Goal: Task Accomplishment & Management: Use online tool/utility

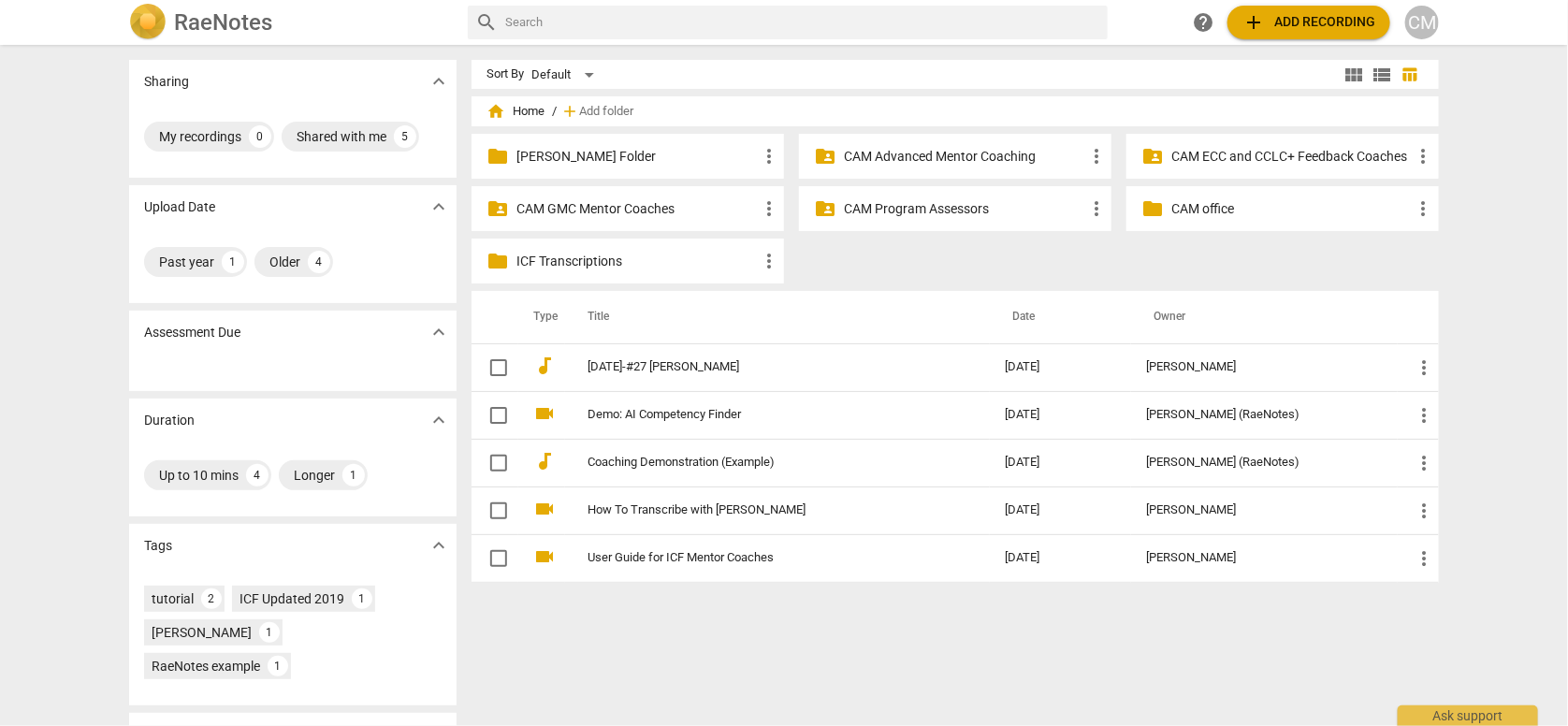
click at [1206, 156] on p "CAM ECC and CCLC+ Feedback Coaches" at bounding box center [1292, 157] width 242 height 20
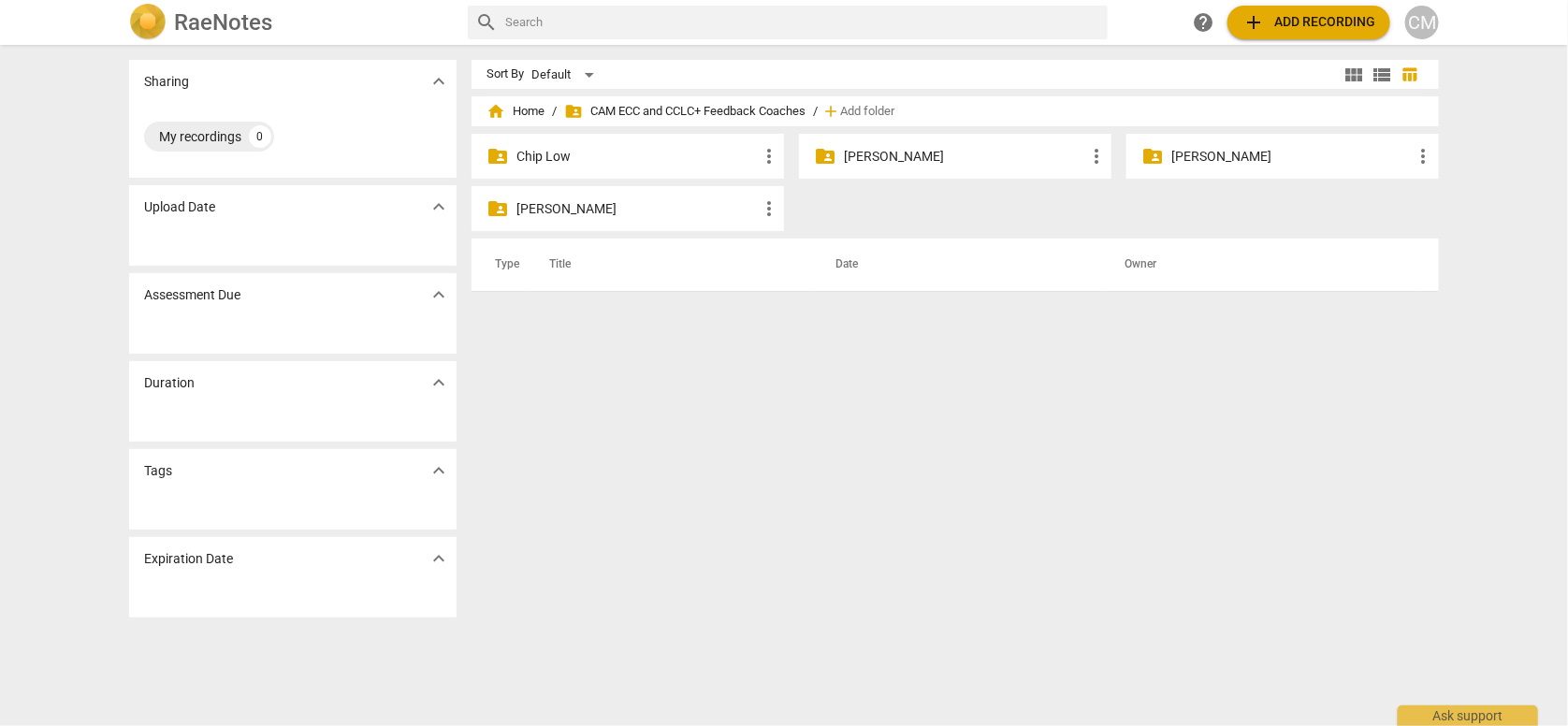
click at [859, 154] on p "[PERSON_NAME]" at bounding box center [964, 157] width 242 height 20
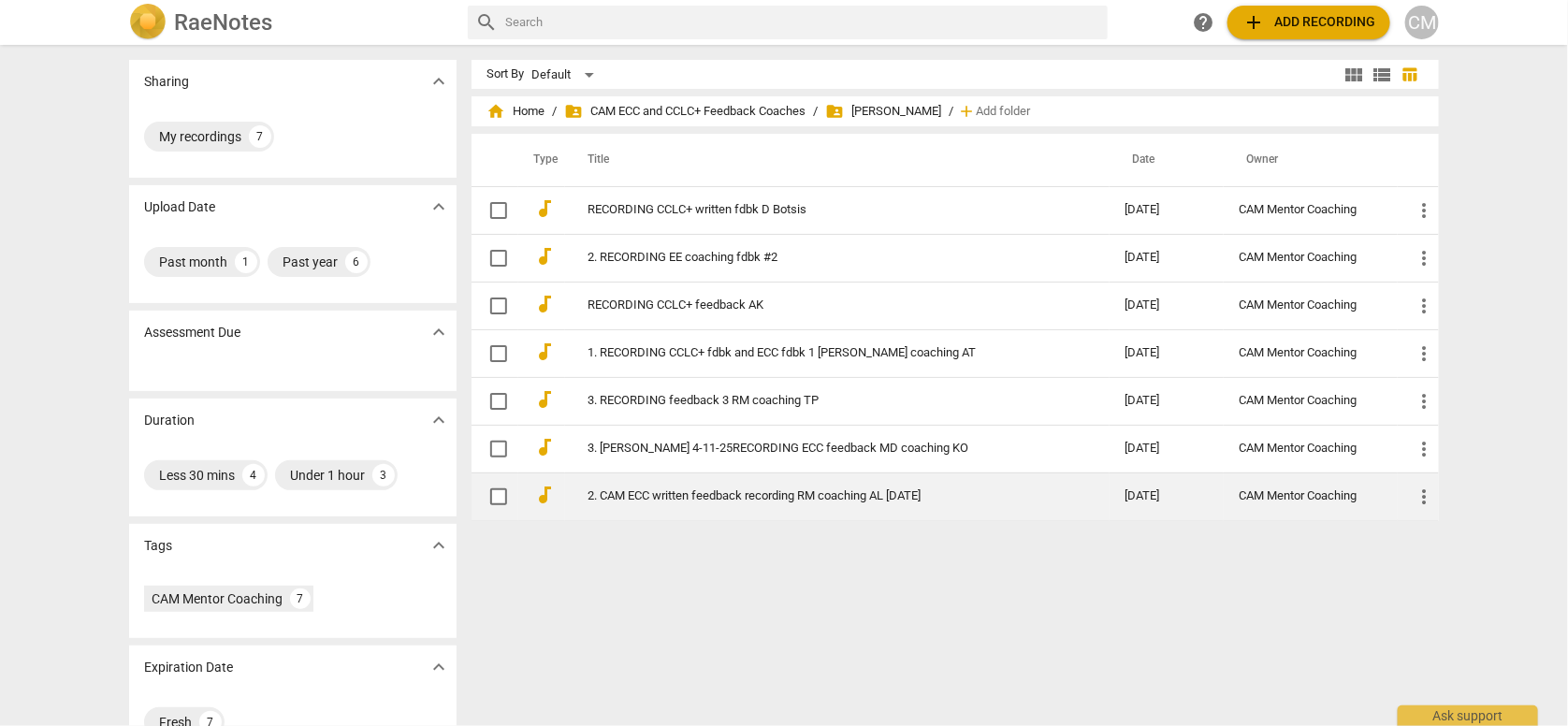
click at [1420, 492] on span "more_vert" at bounding box center [1424, 498] width 23 height 23
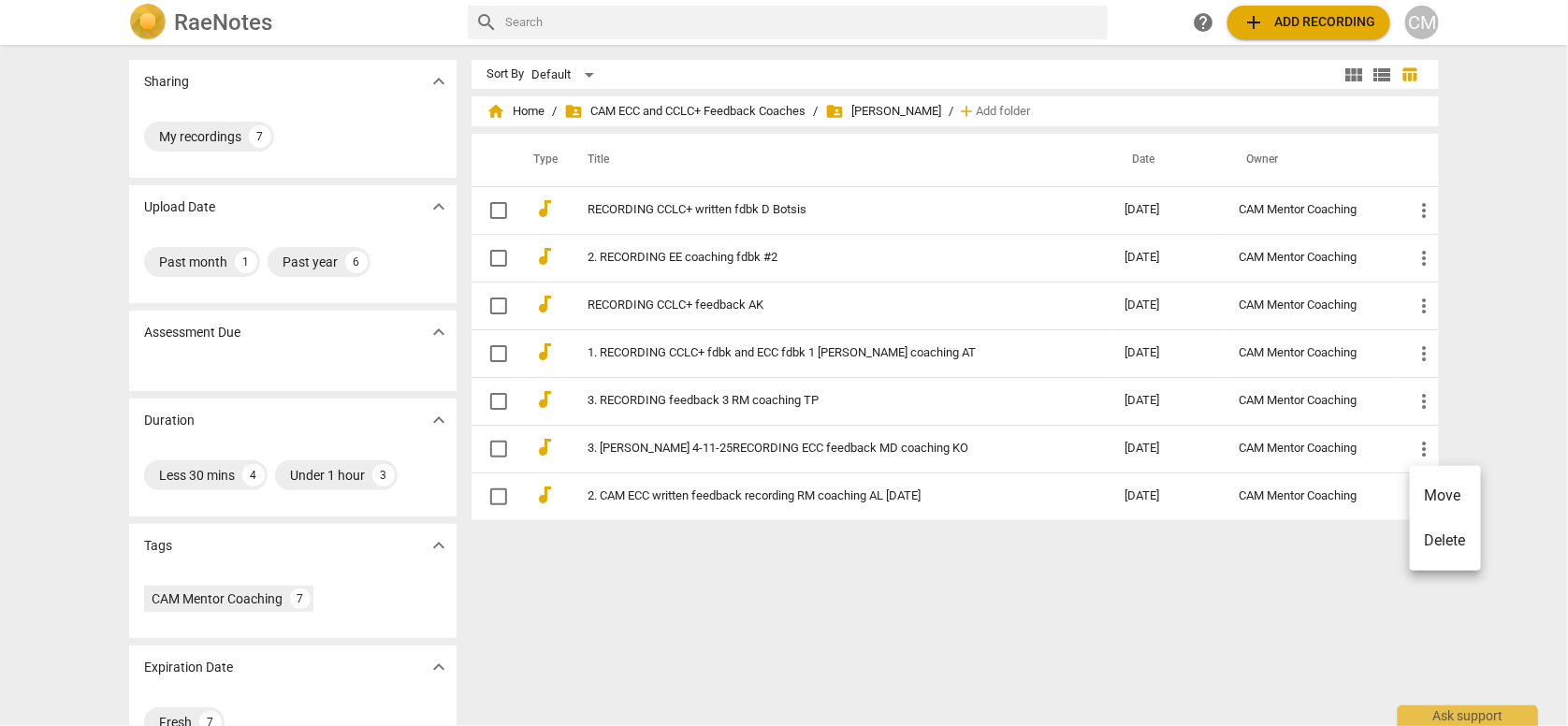
click at [1443, 541] on li "Delete" at bounding box center [1444, 541] width 71 height 45
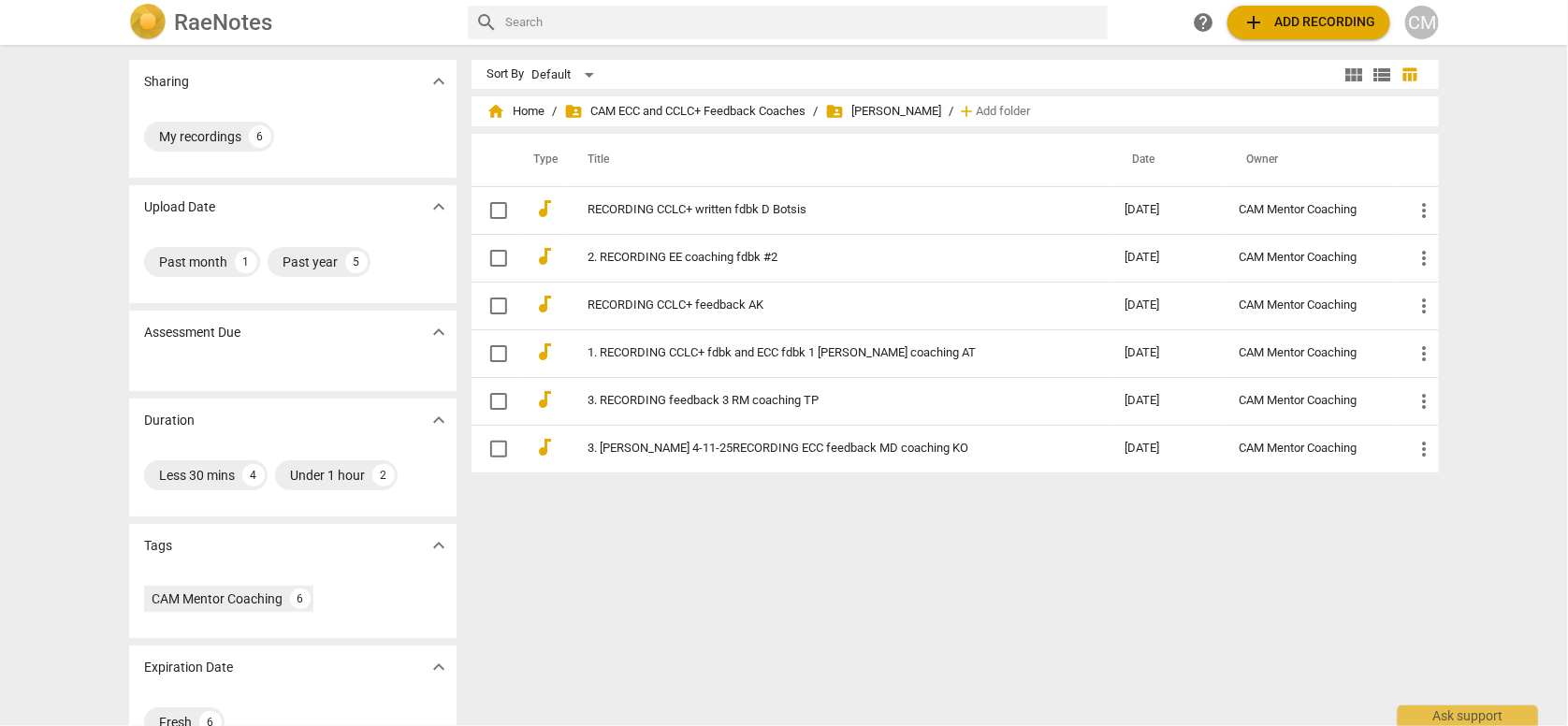
click at [1331, 6] on button "add Add recording" at bounding box center [1309, 23] width 163 height 34
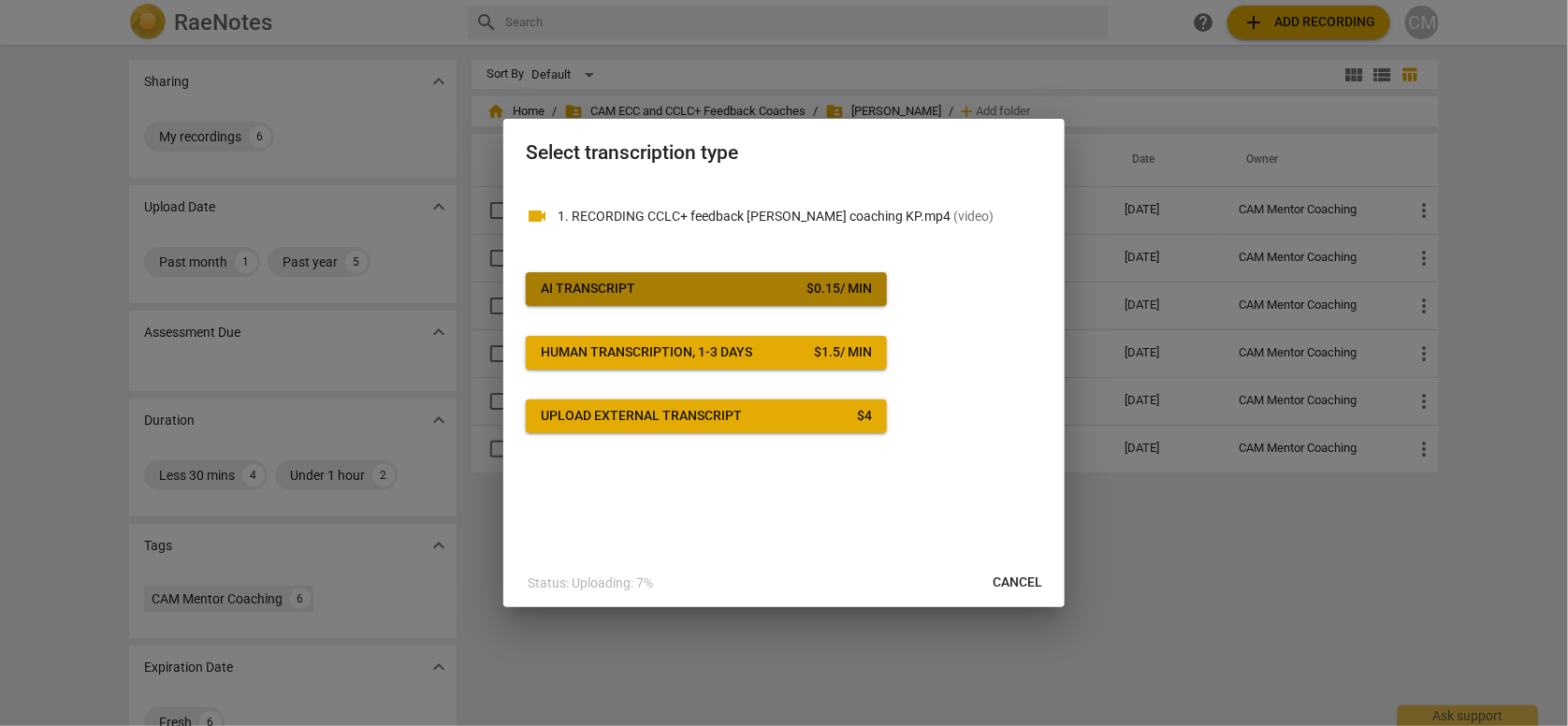
click at [638, 296] on span "AI Transcript $ 0.15 / min" at bounding box center [706, 289] width 331 height 19
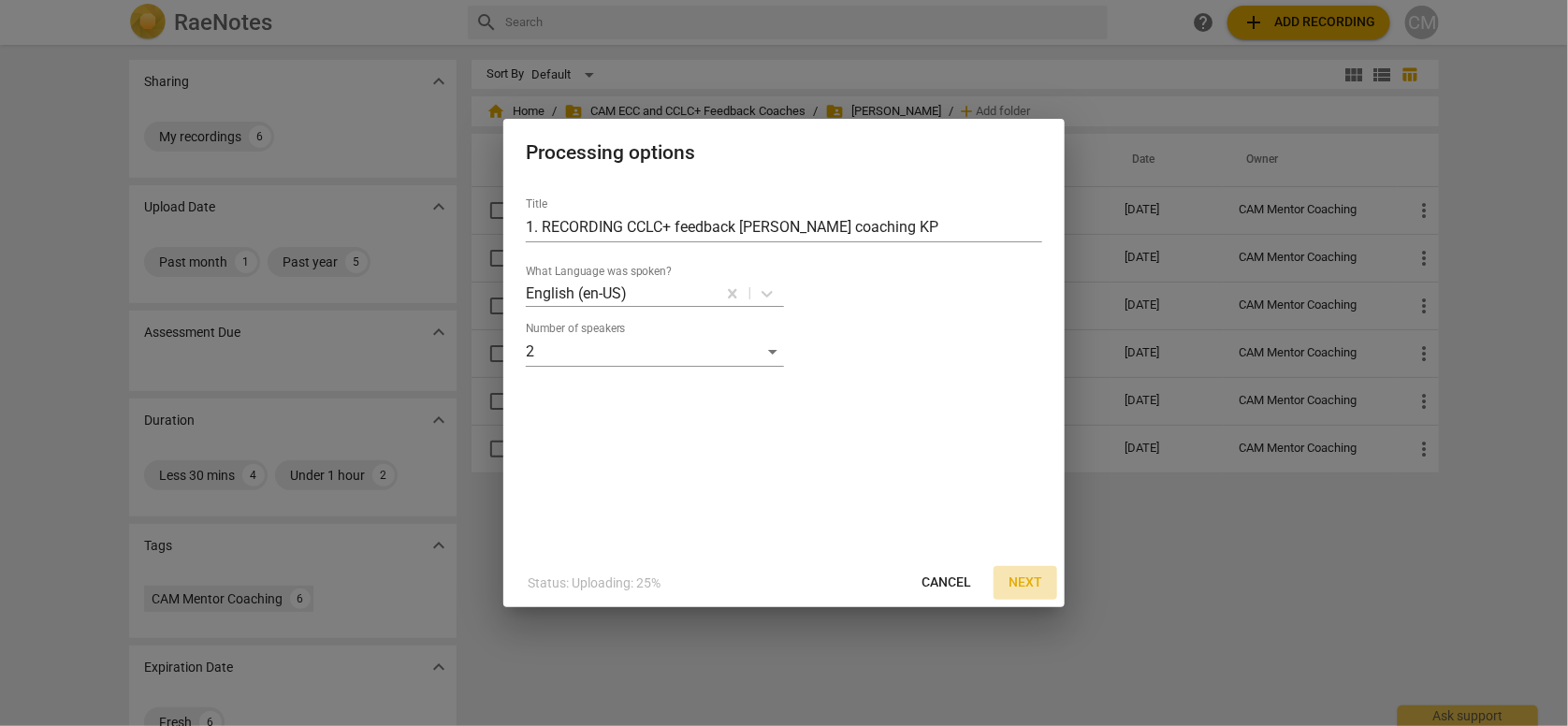
click at [1013, 578] on span "Next" at bounding box center [1026, 583] width 34 height 19
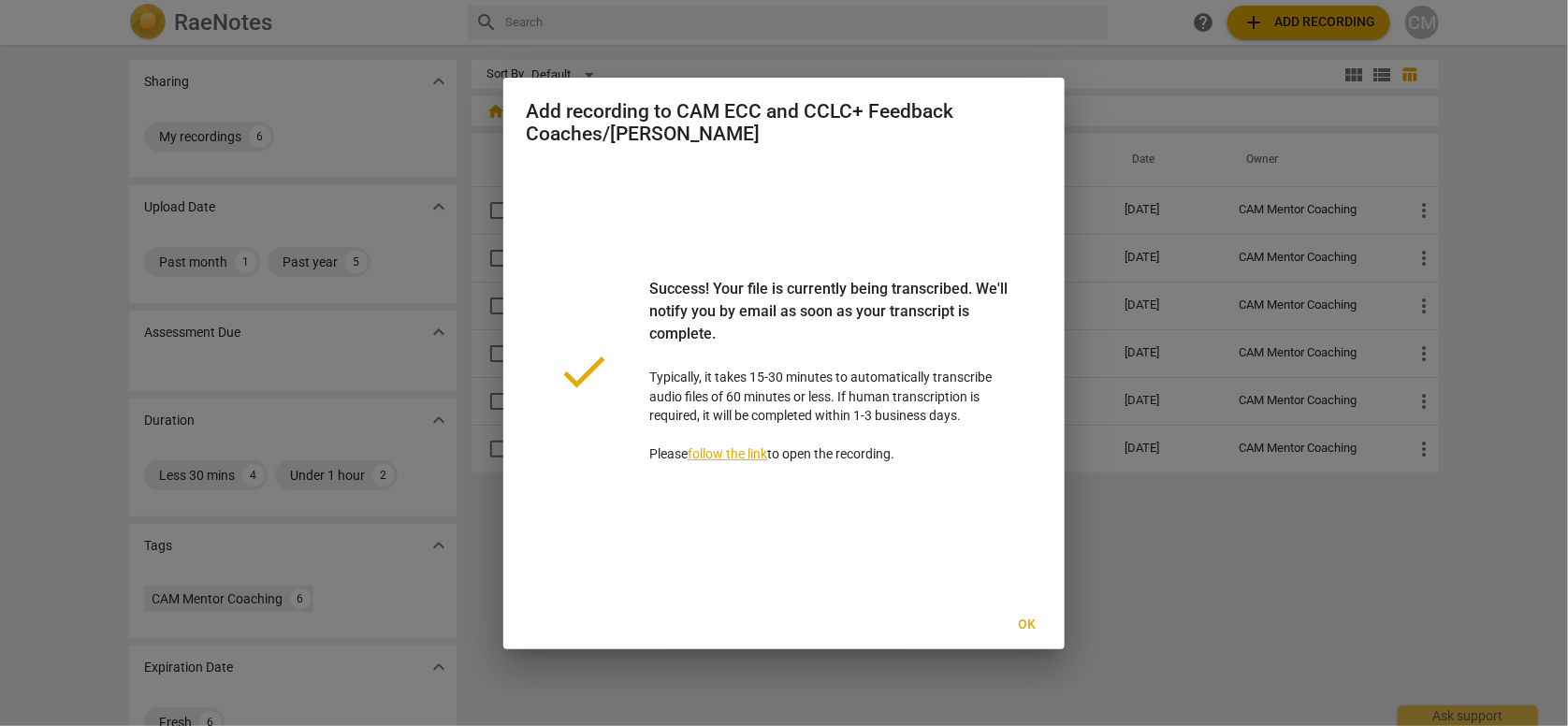
click at [1037, 625] on span "Ok" at bounding box center [1027, 625] width 30 height 19
